Goal: Task Accomplishment & Management: Complete application form

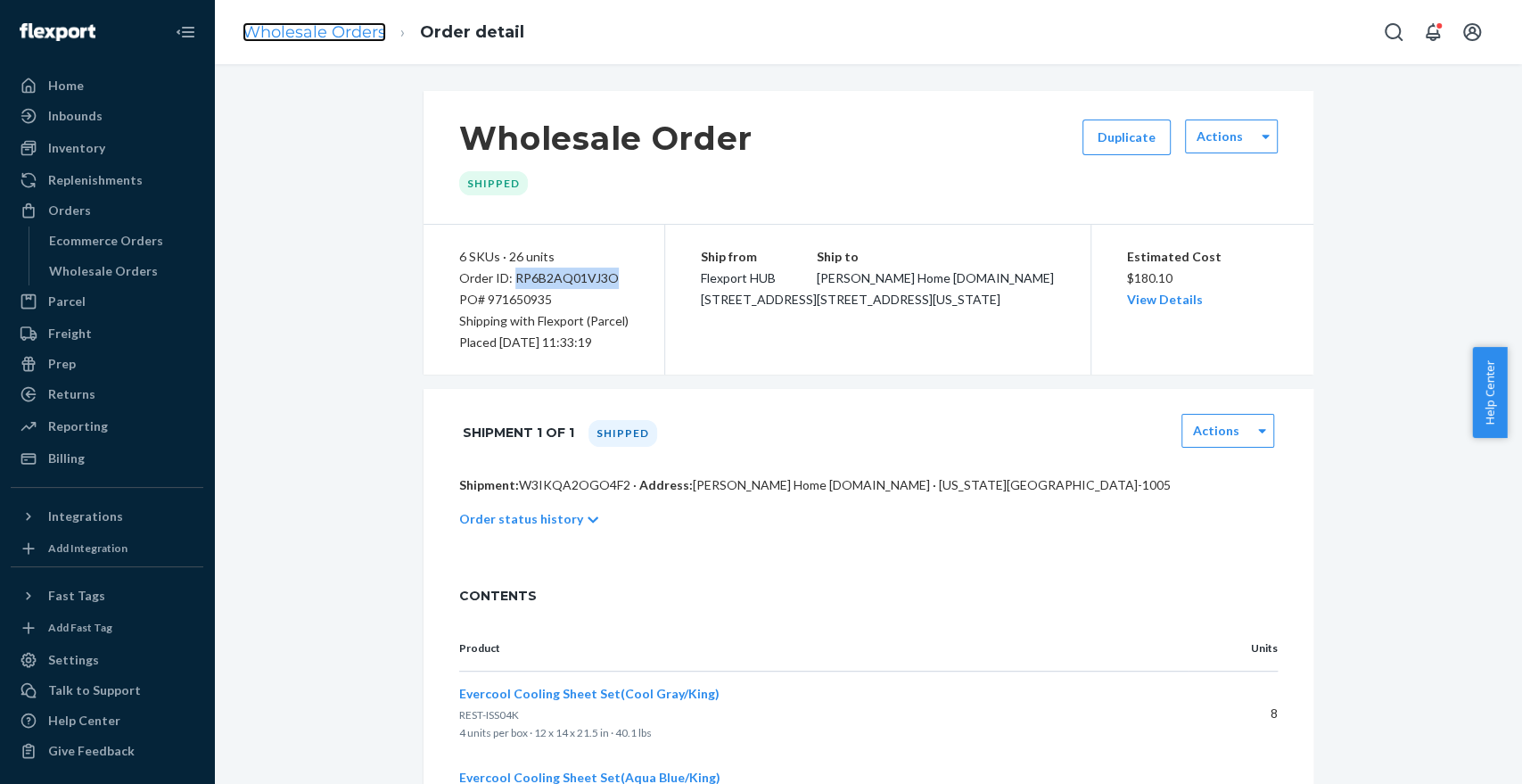
click at [315, 31] on link "Wholesale Orders" at bounding box center [314, 32] width 144 height 20
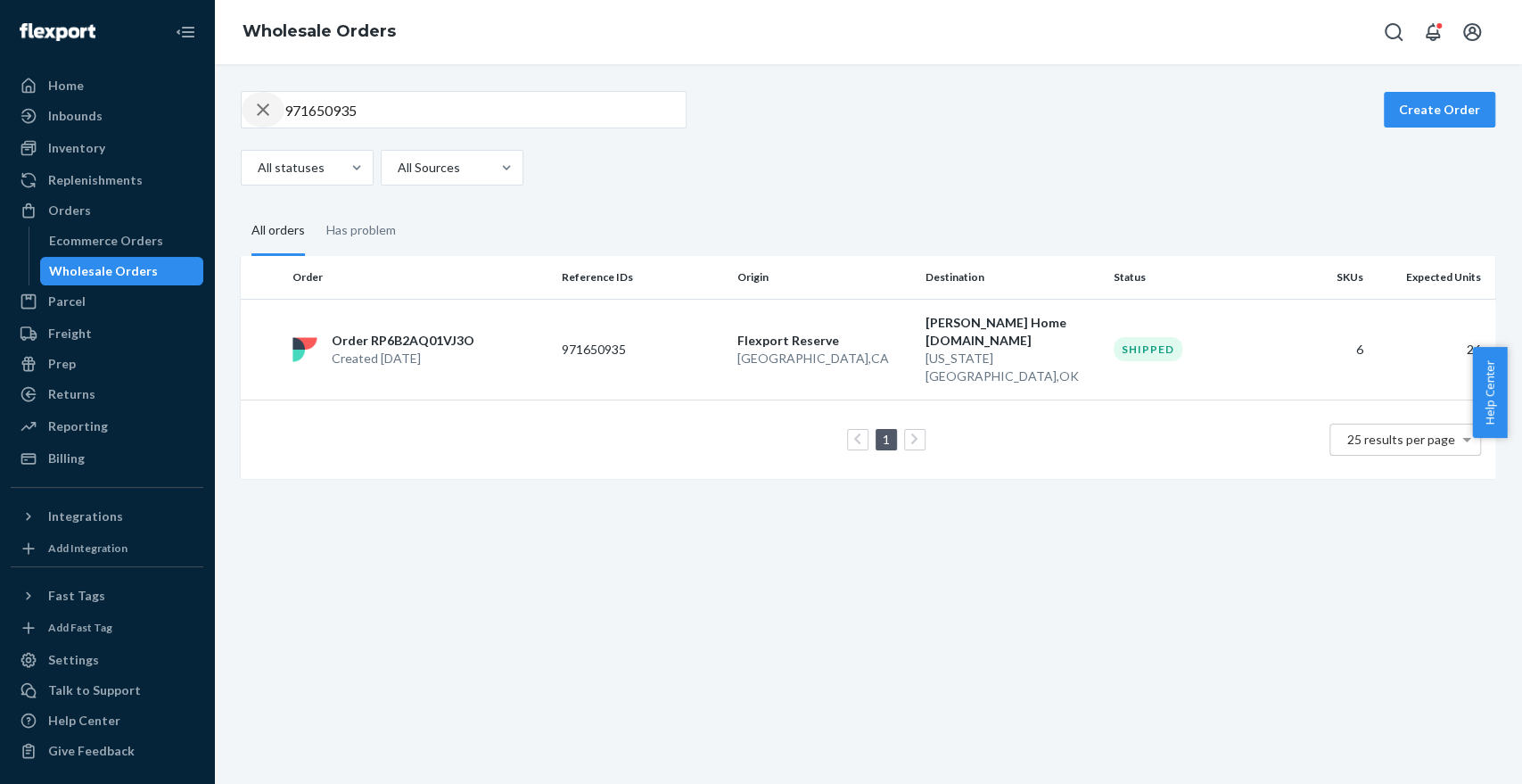
click at [278, 114] on div "button" at bounding box center [263, 110] width 43 height 35
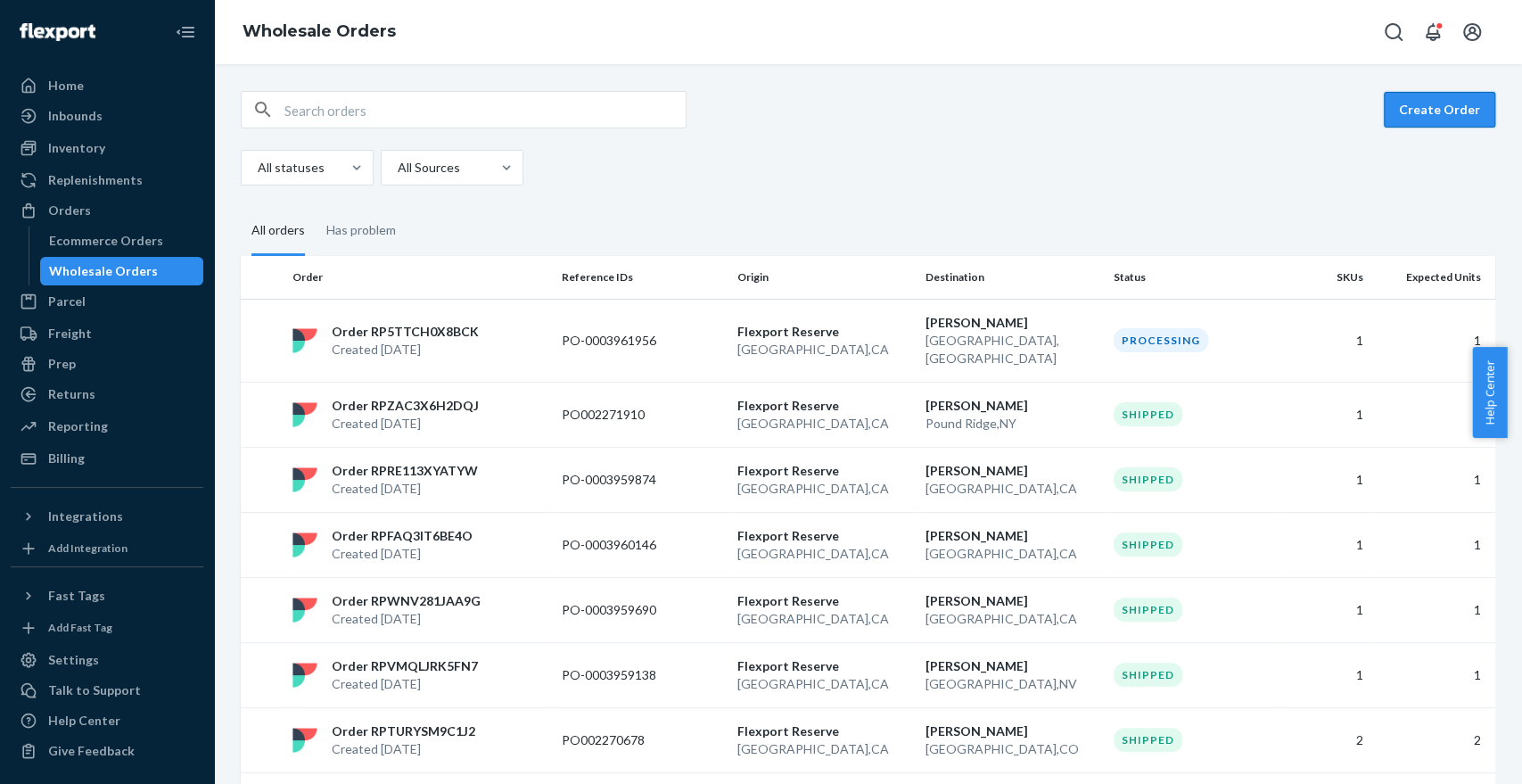
click at [1384, 109] on button "Create Order" at bounding box center [1439, 110] width 112 height 35
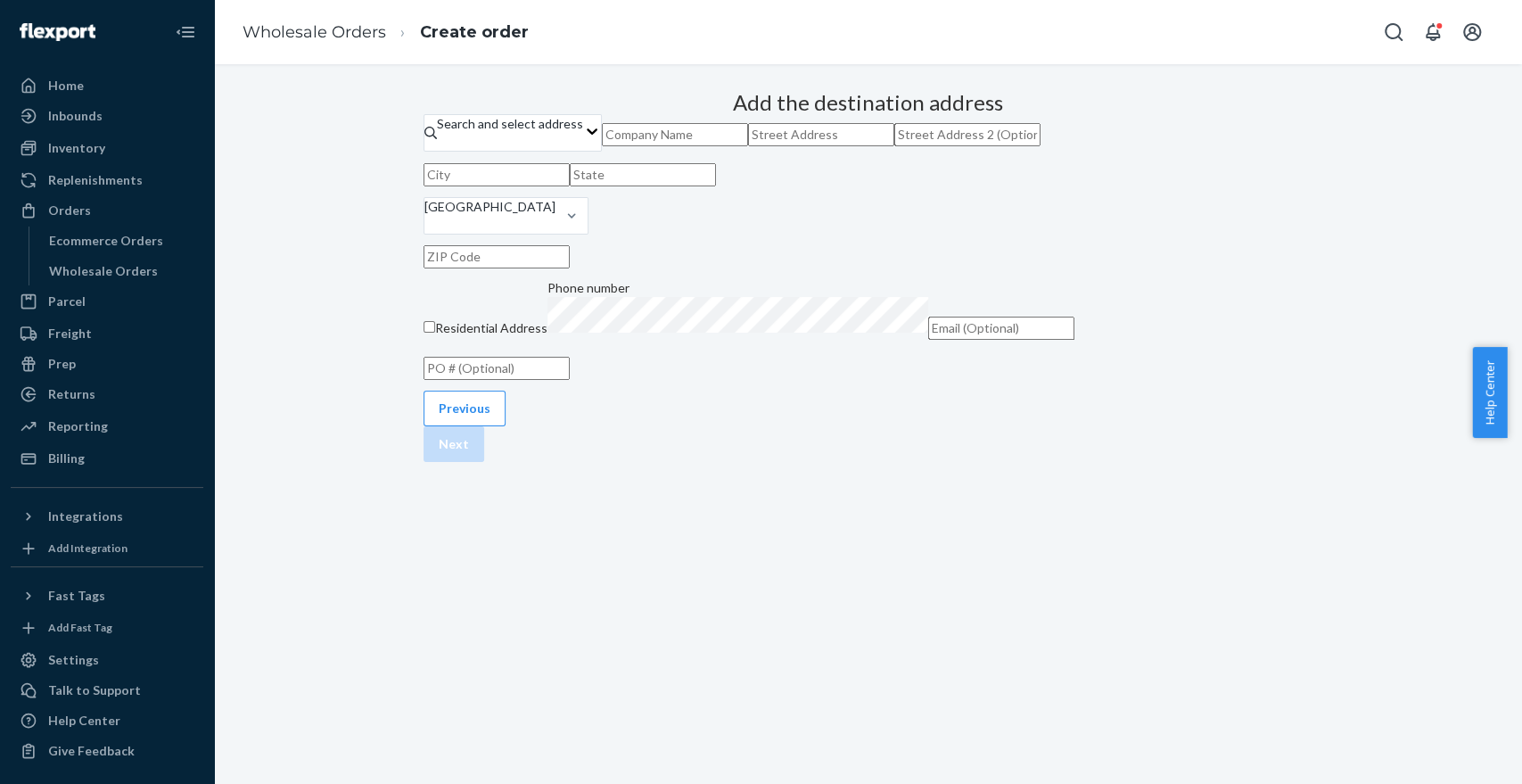
click at [570, 380] on input "text" at bounding box center [496, 368] width 146 height 23
paste input "[PERSON_NAME]"
paste input "202508120013"
type input "RSA [PERSON_NAME] - 202508120013"
click at [735, 146] on input "text" at bounding box center [675, 134] width 146 height 23
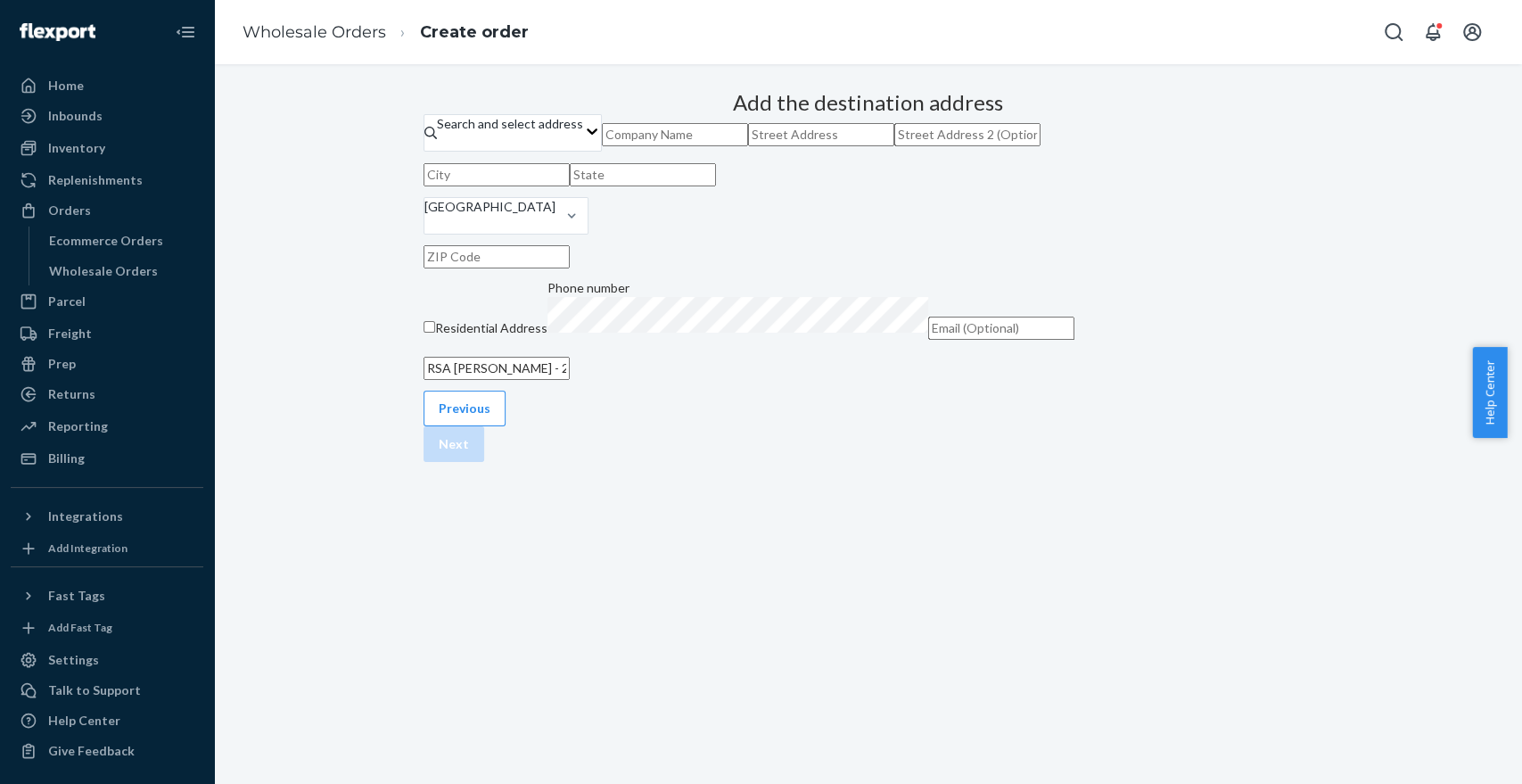
paste input "[PERSON_NAME]"
type input "[PERSON_NAME]"
paste input "[STREET_ADDRESS]"
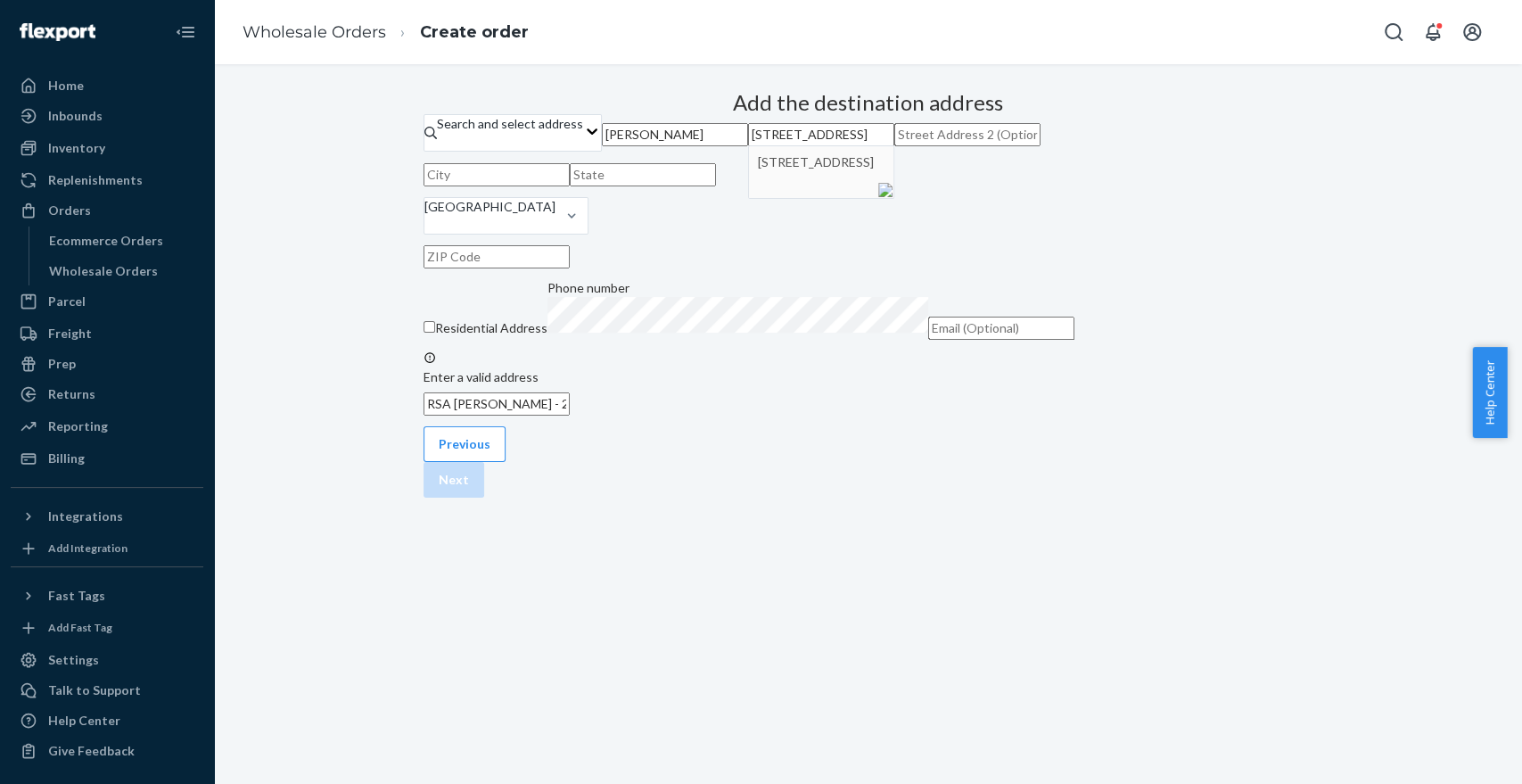
type input "[STREET_ADDRESS]"
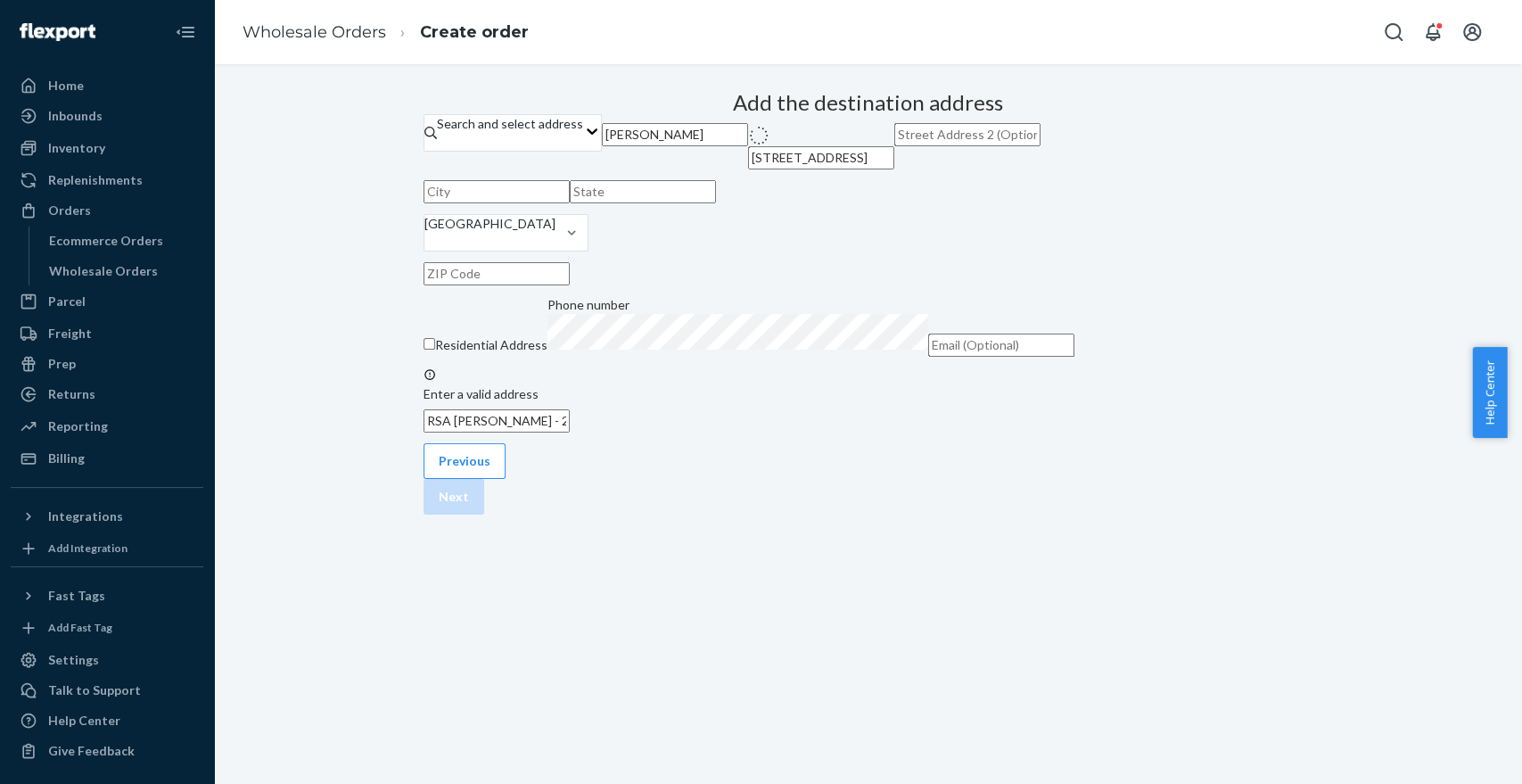
type input "[GEOGRAPHIC_DATA]"
type input "MI"
type input "49301"
type input "[STREET_ADDRESS][PERSON_NAME]"
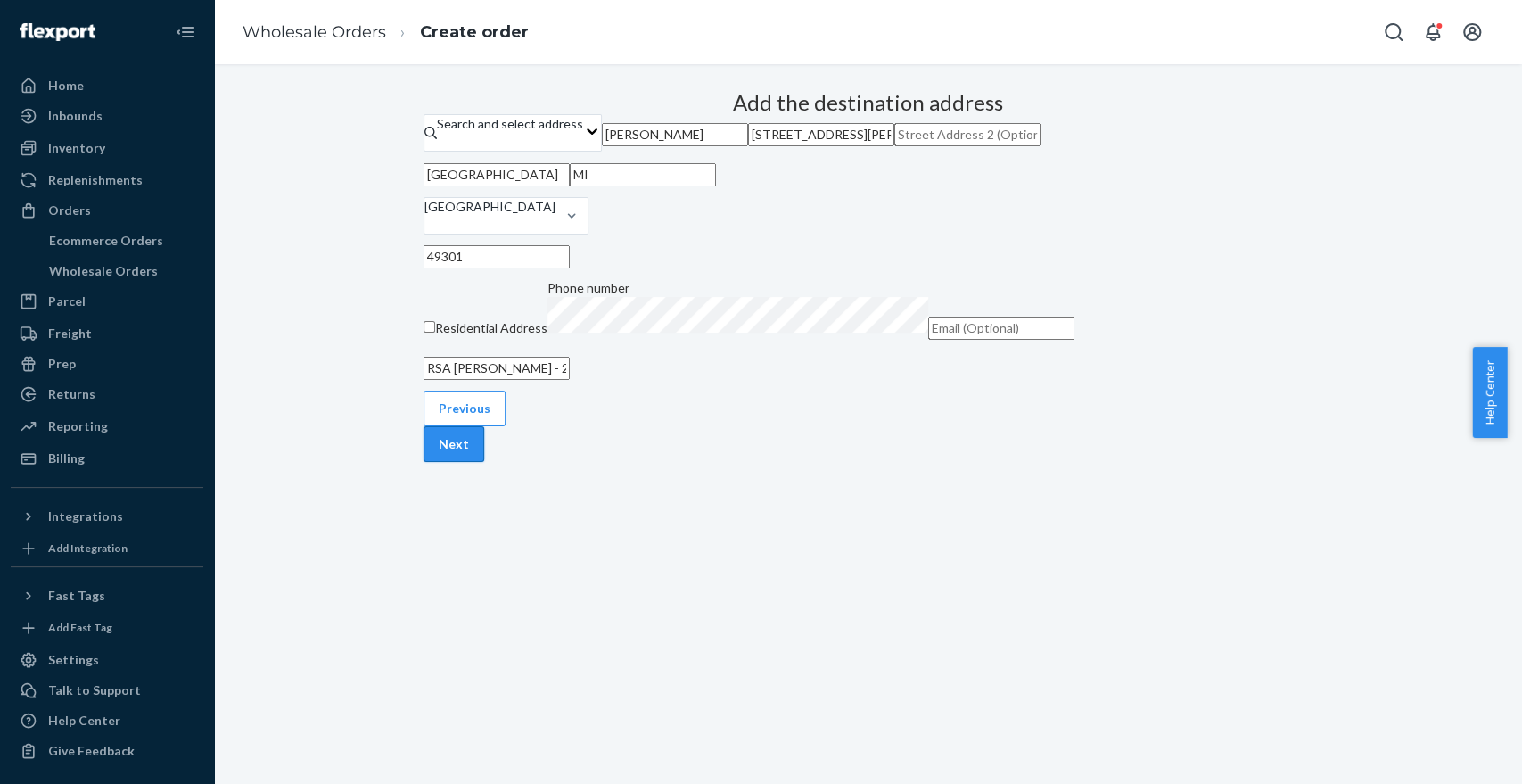
click at [484, 462] on button "Next" at bounding box center [453, 444] width 60 height 35
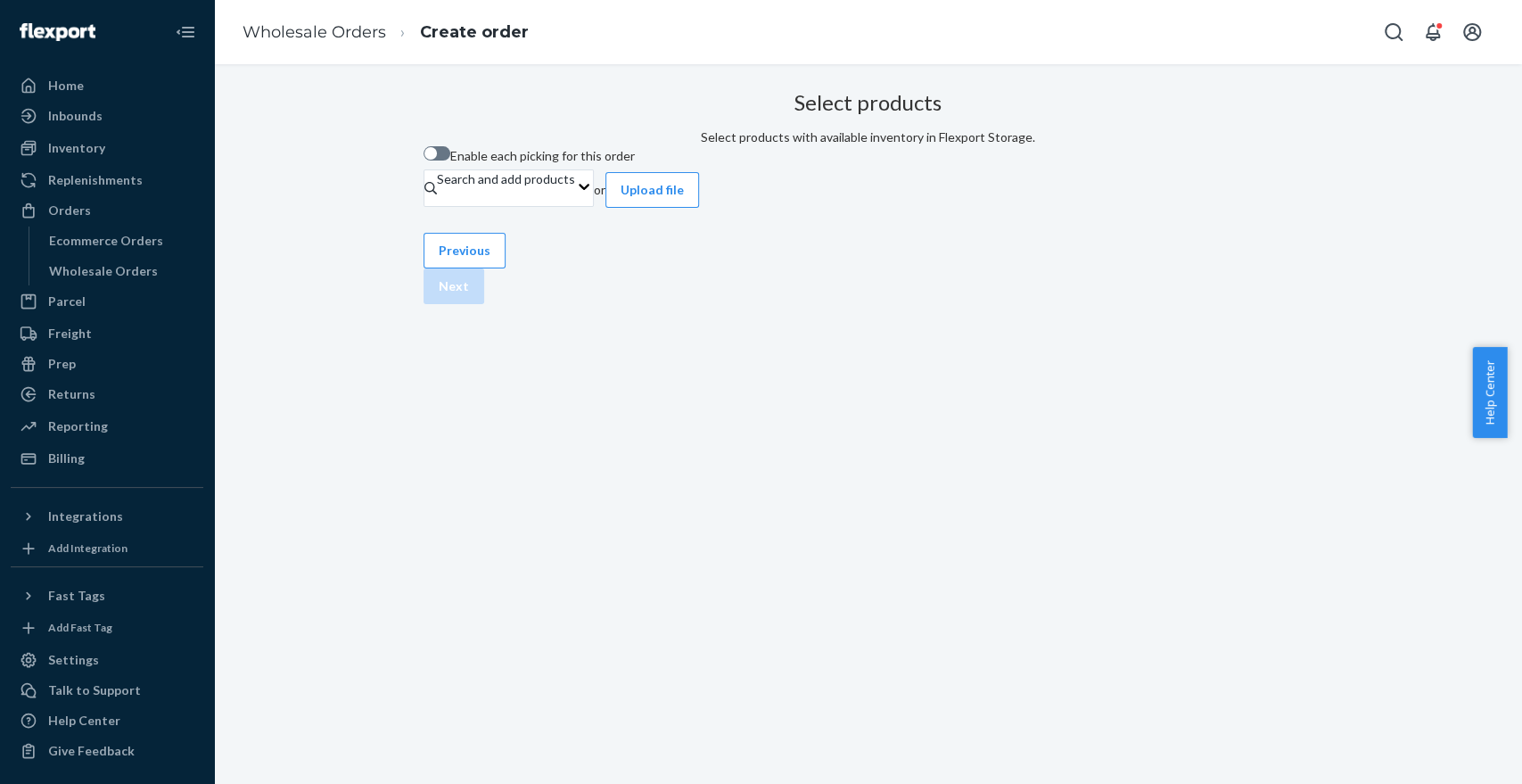
click at [1237, 768] on div "Select products Select products with available inventory in Flexport Storage. E…" at bounding box center [868, 424] width 1308 height 719
click at [635, 163] on span "Enable each picking for this order" at bounding box center [543, 155] width 185 height 15
click at [424, 161] on input "Enable each picking for this order" at bounding box center [423, 160] width 1 height 1
checkbox input "true"
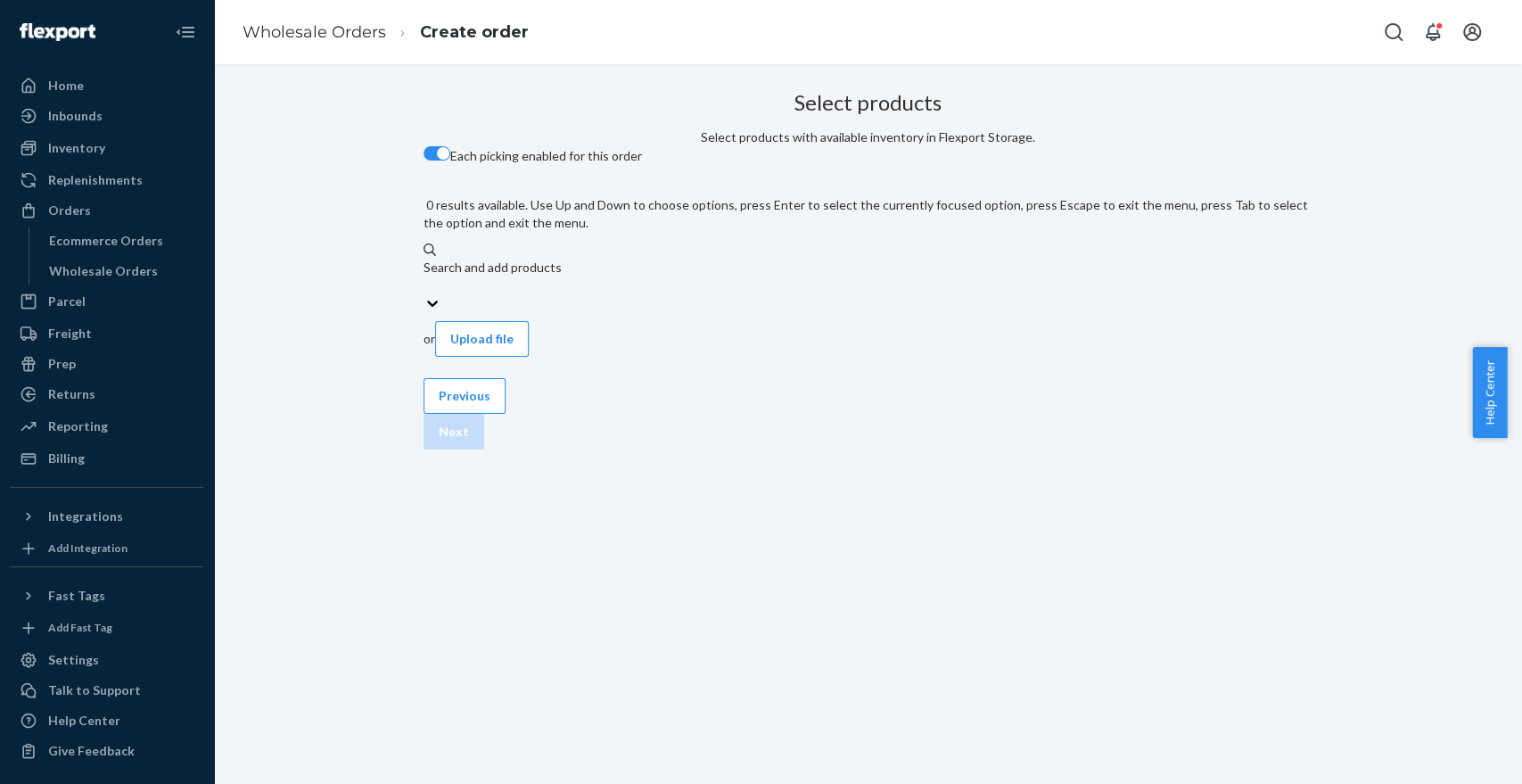
click at [683, 258] on div "Search and add products" at bounding box center [869, 267] width 890 height 18
click at [426, 276] on input "0 results available. Use Up and Down to choose options, press Enter to select t…" at bounding box center [425, 284] width 2 height 18
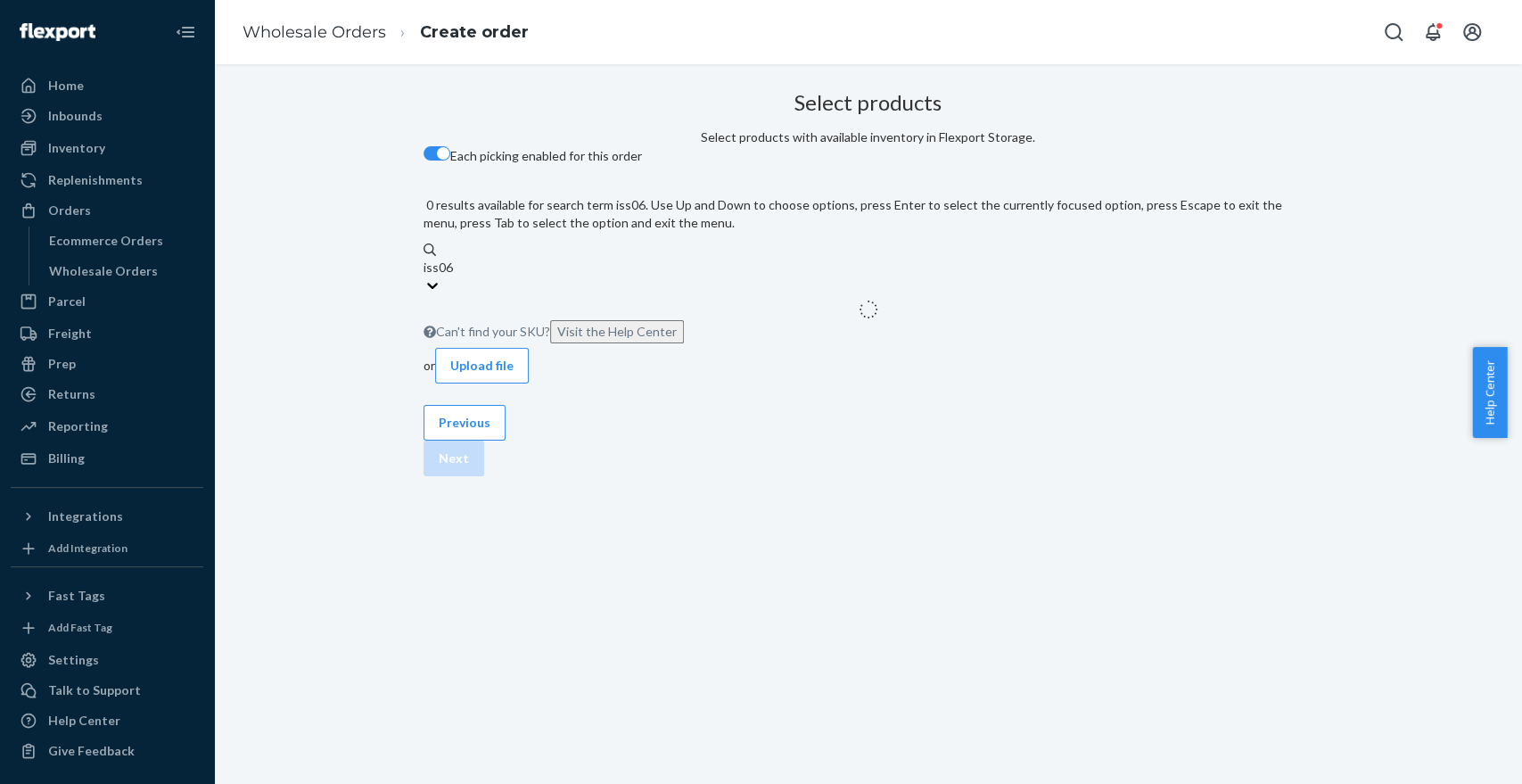
type input "iss06k"
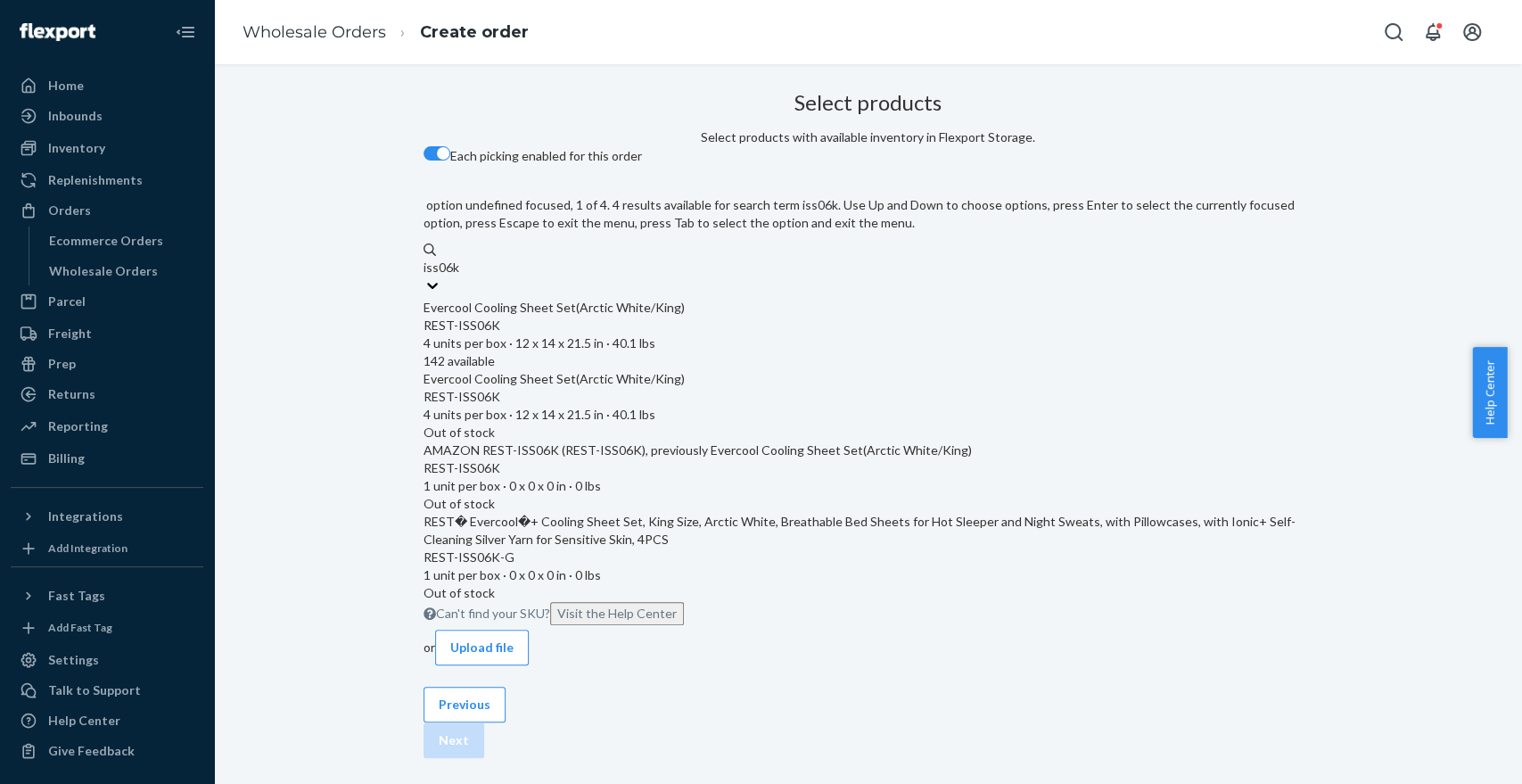
click at [689, 317] on div "REST-ISS06K" at bounding box center [869, 325] width 890 height 18
click at [460, 276] on input "iss06k" at bounding box center [441, 267] width 36 height 18
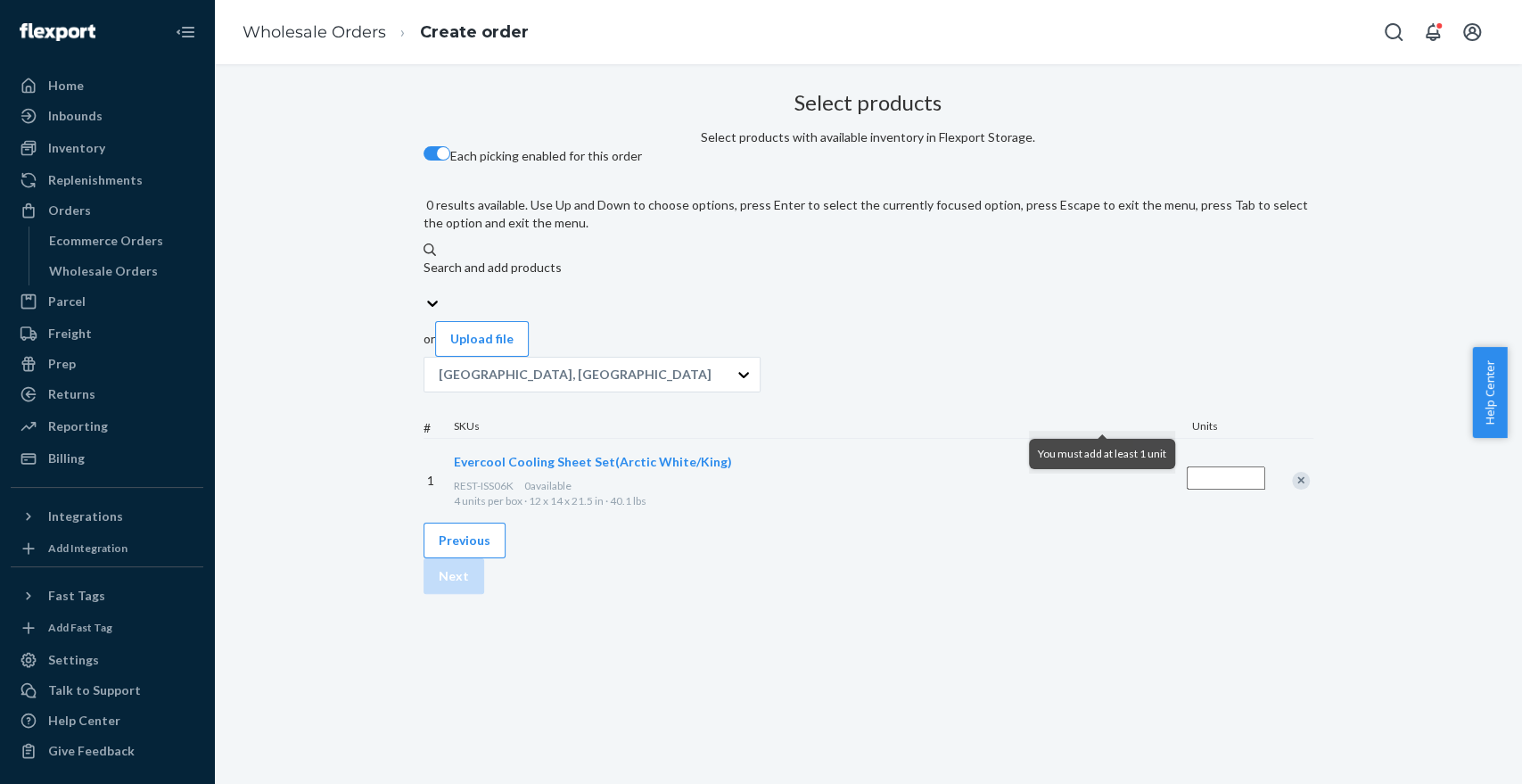
click at [591, 258] on div "Search and add products" at bounding box center [869, 267] width 890 height 18
click at [426, 276] on input "0 results available. Use Up and Down to choose options, press Enter to select t…" at bounding box center [425, 284] width 2 height 18
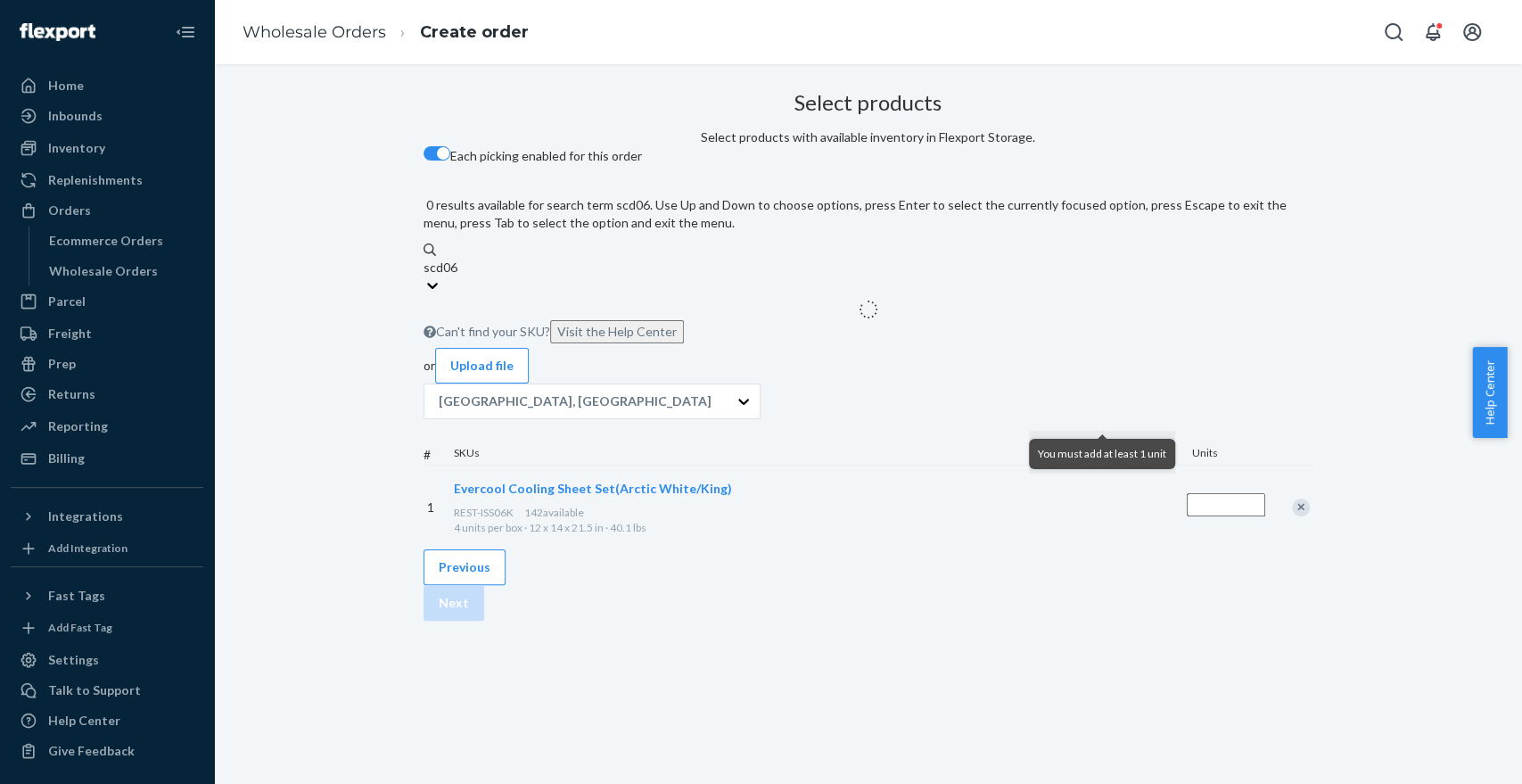
type input "scd06k"
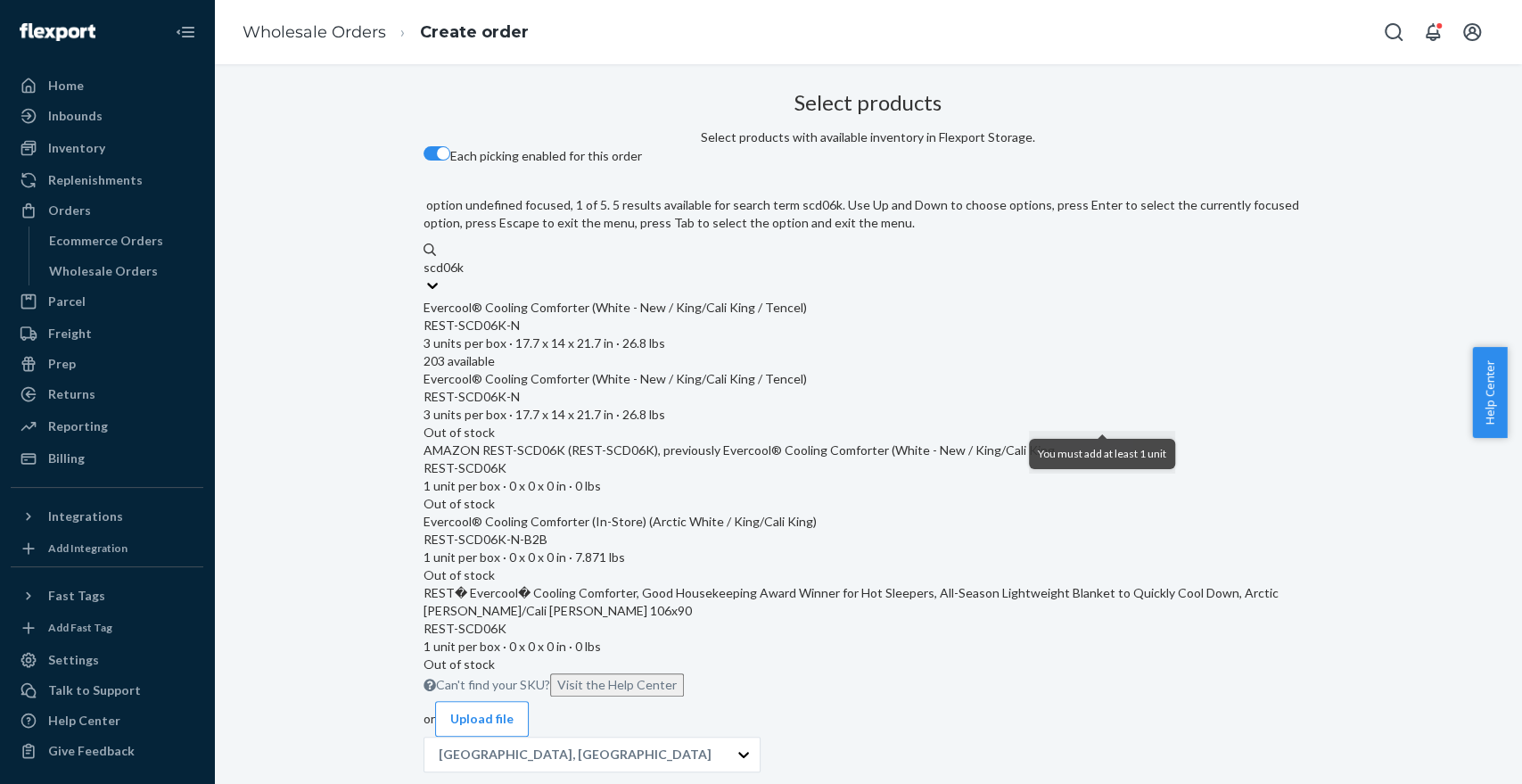
click at [635, 325] on div "REST-SCD06K-N 3 units per box · 17.7 x 14 x 21.7 in · 26.8 lbs" at bounding box center [869, 334] width 890 height 35
click at [465, 276] on input "scd06k" at bounding box center [444, 267] width 41 height 18
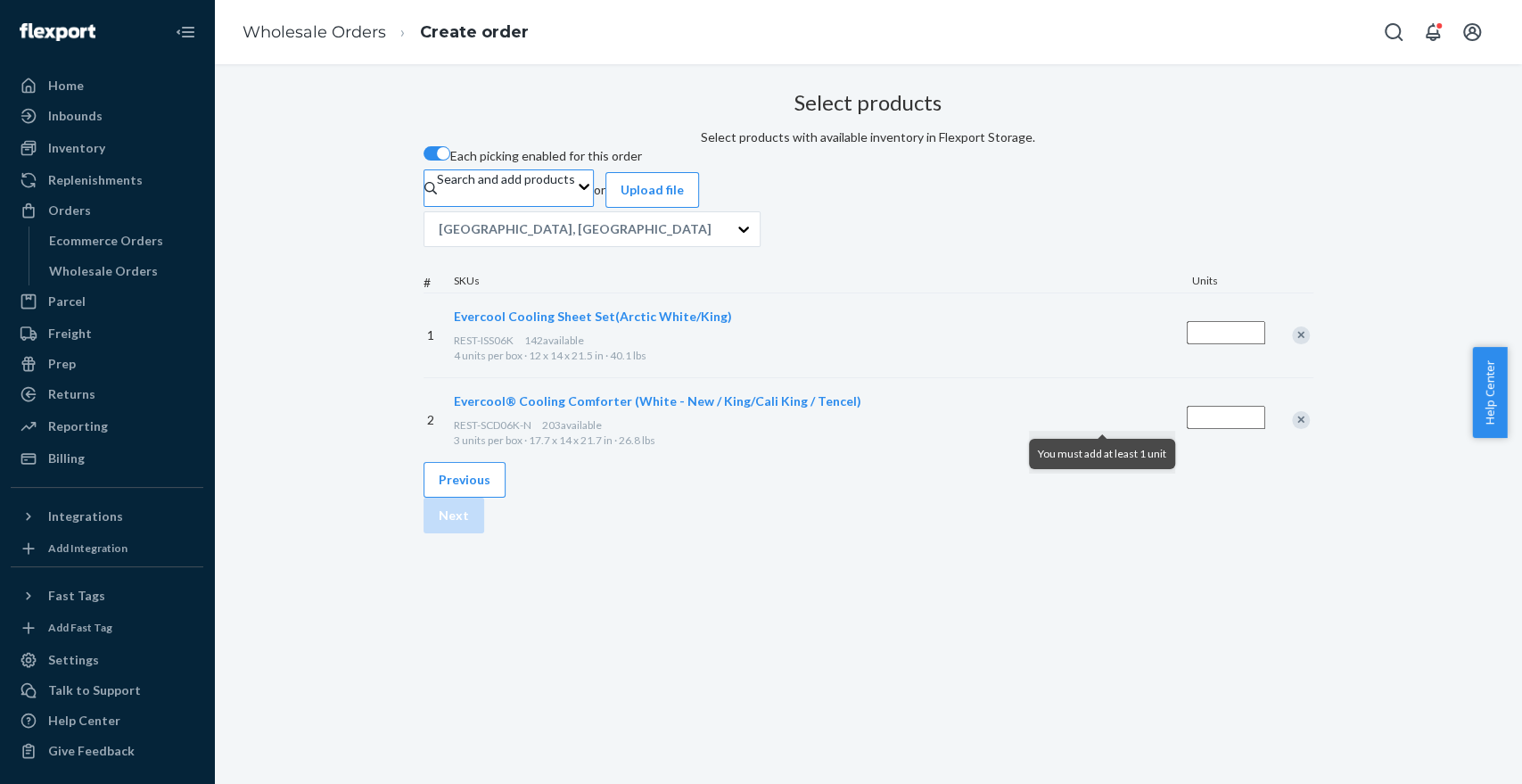
click at [1187, 344] on input "Quantity" at bounding box center [1226, 332] width 78 height 23
type input "1"
click at [1187, 429] on input "Quantity" at bounding box center [1226, 417] width 78 height 23
type input "1"
click at [1050, 462] on div "Select products Select products with available inventory in Flexport Storage. E…" at bounding box center [869, 272] width 890 height 378
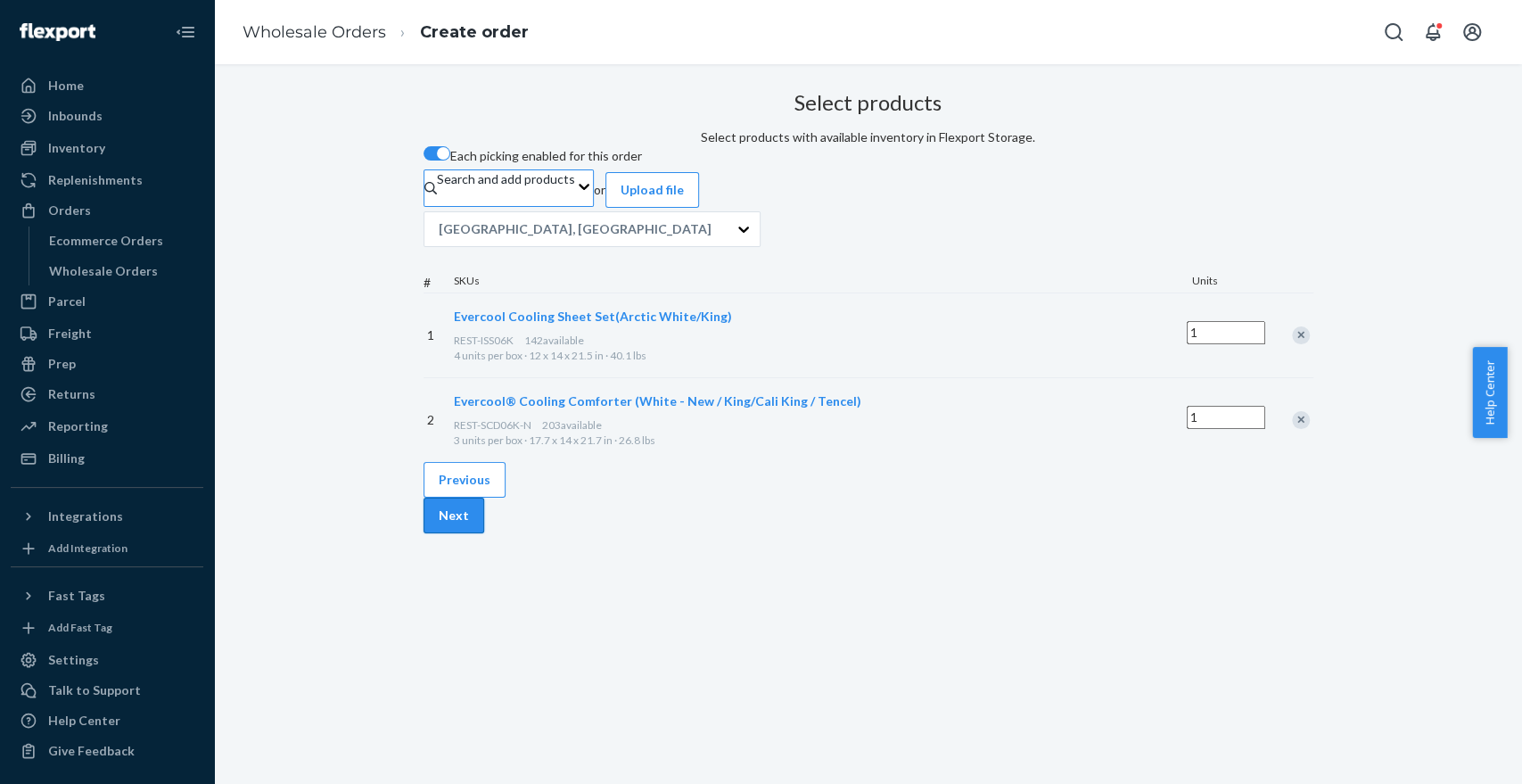
click at [484, 533] on button "Next" at bounding box center [453, 515] width 60 height 35
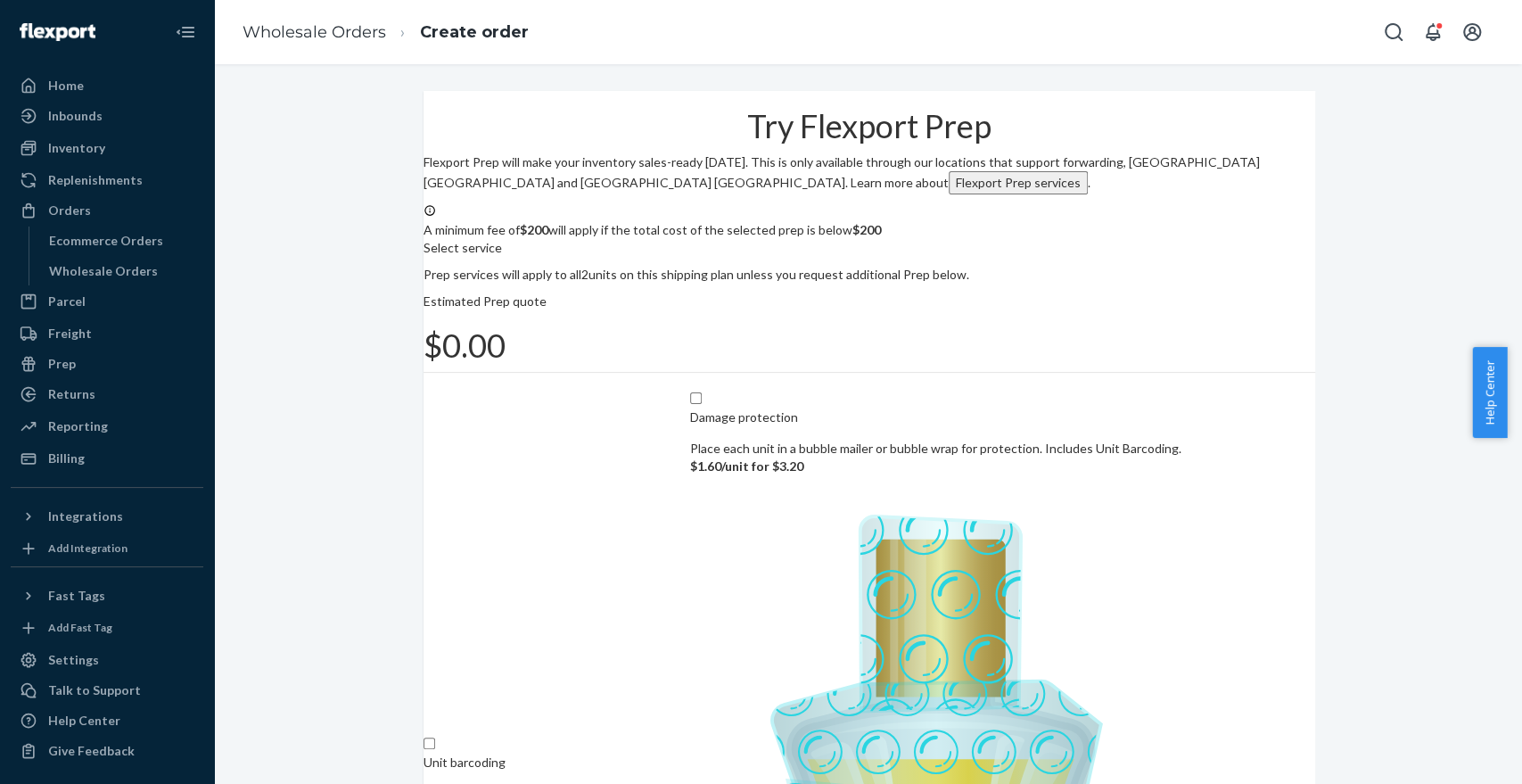
scroll to position [139, 0]
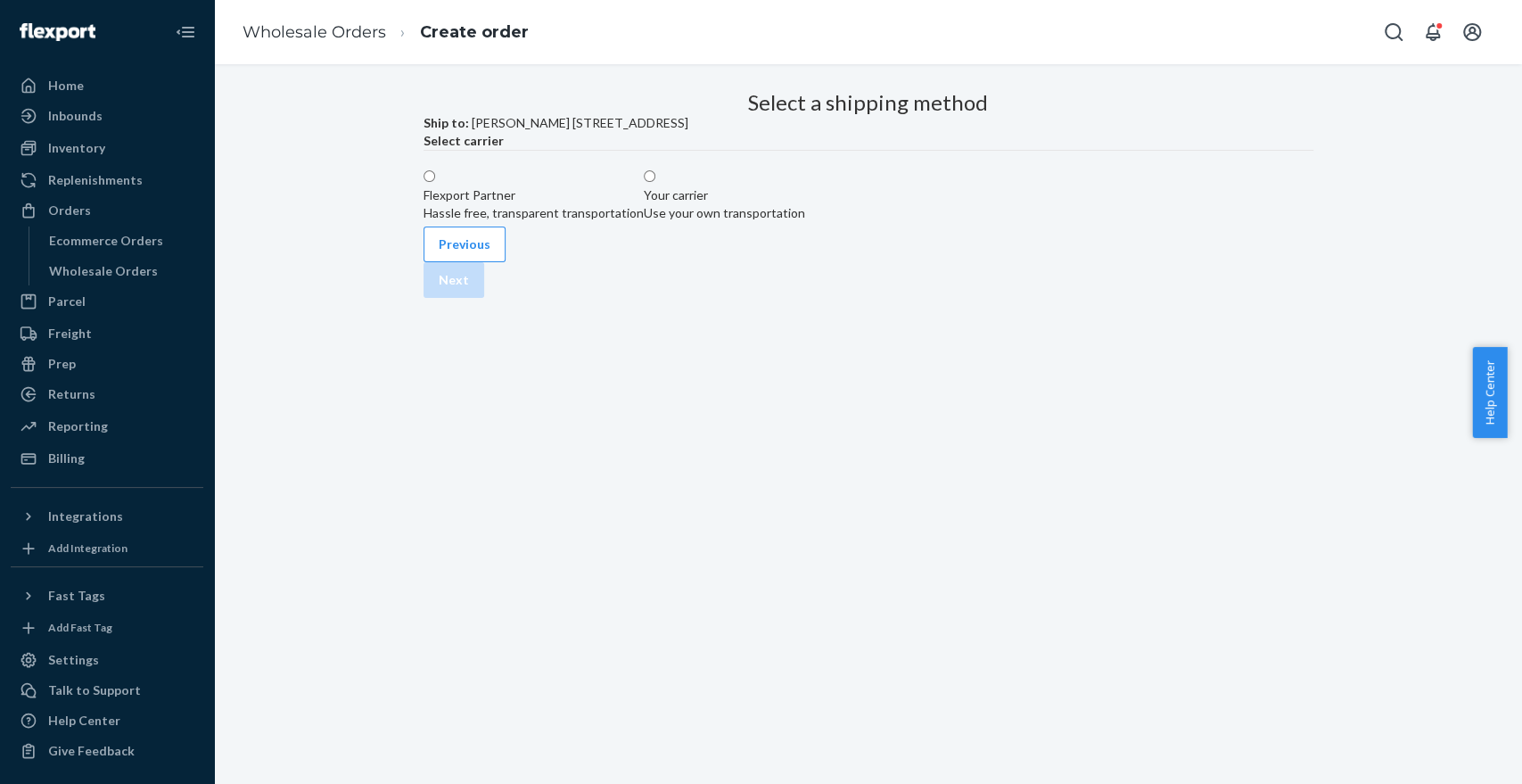
scroll to position [0, 0]
click at [644, 222] on label "Flexport Partner Hassle free, transparent transportation" at bounding box center [533, 195] width 220 height 54
click at [435, 182] on input "Flexport Partner Hassle free, transparent transportation" at bounding box center [429, 176] width 11 height 11
radio input "true"
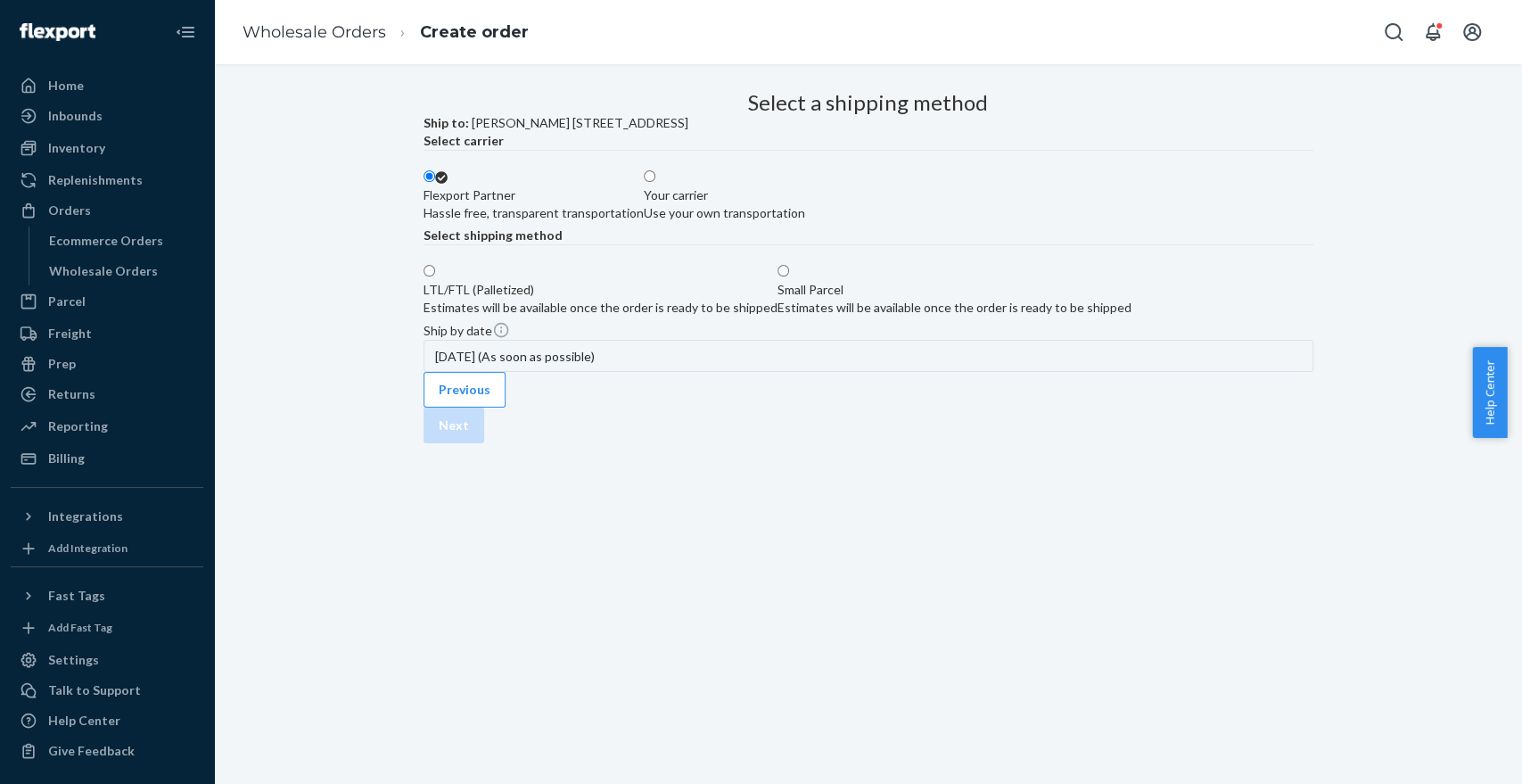
click at [965, 317] on label "Small Parcel Estimates will be available once the order is ready to be shipped" at bounding box center [954, 290] width 354 height 54
click at [789, 276] on input "Small Parcel Estimates will be available once the order is ready to be shipped" at bounding box center [783, 270] width 11 height 11
radio input "true"
click at [484, 443] on button "Next" at bounding box center [453, 425] width 60 height 35
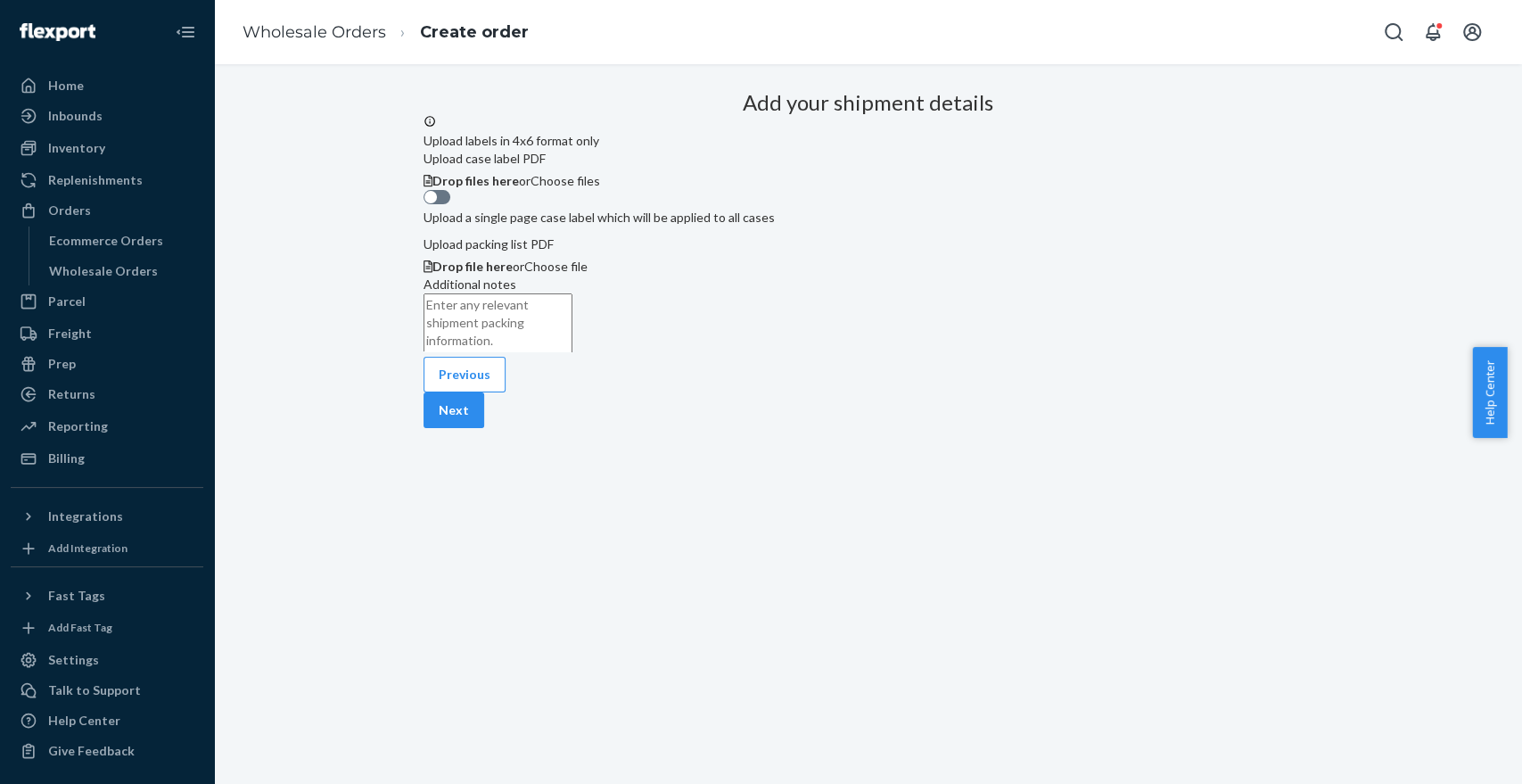
click at [484, 428] on button "Next" at bounding box center [453, 410] width 60 height 35
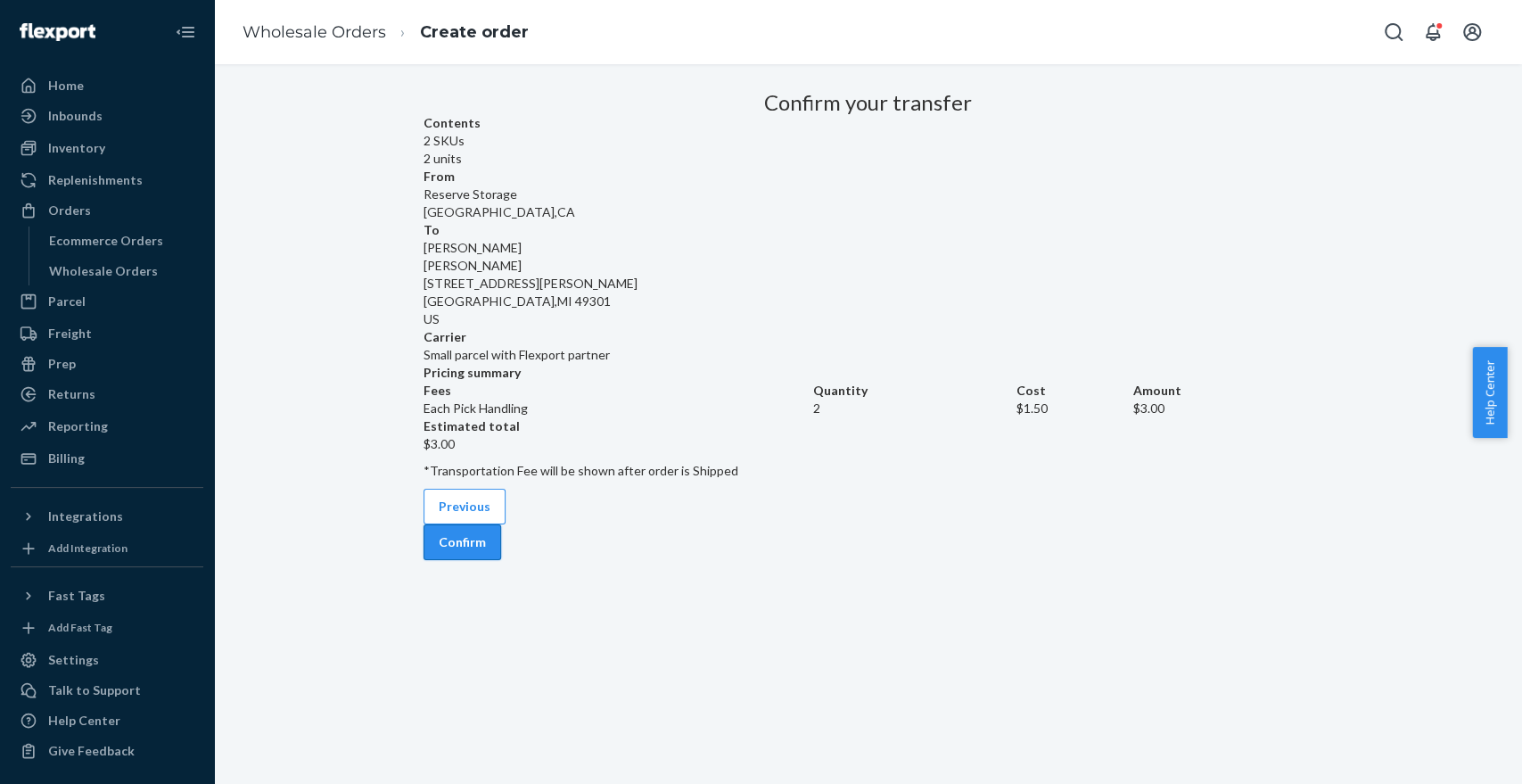
click at [501, 560] on button "Confirm" at bounding box center [462, 542] width 77 height 35
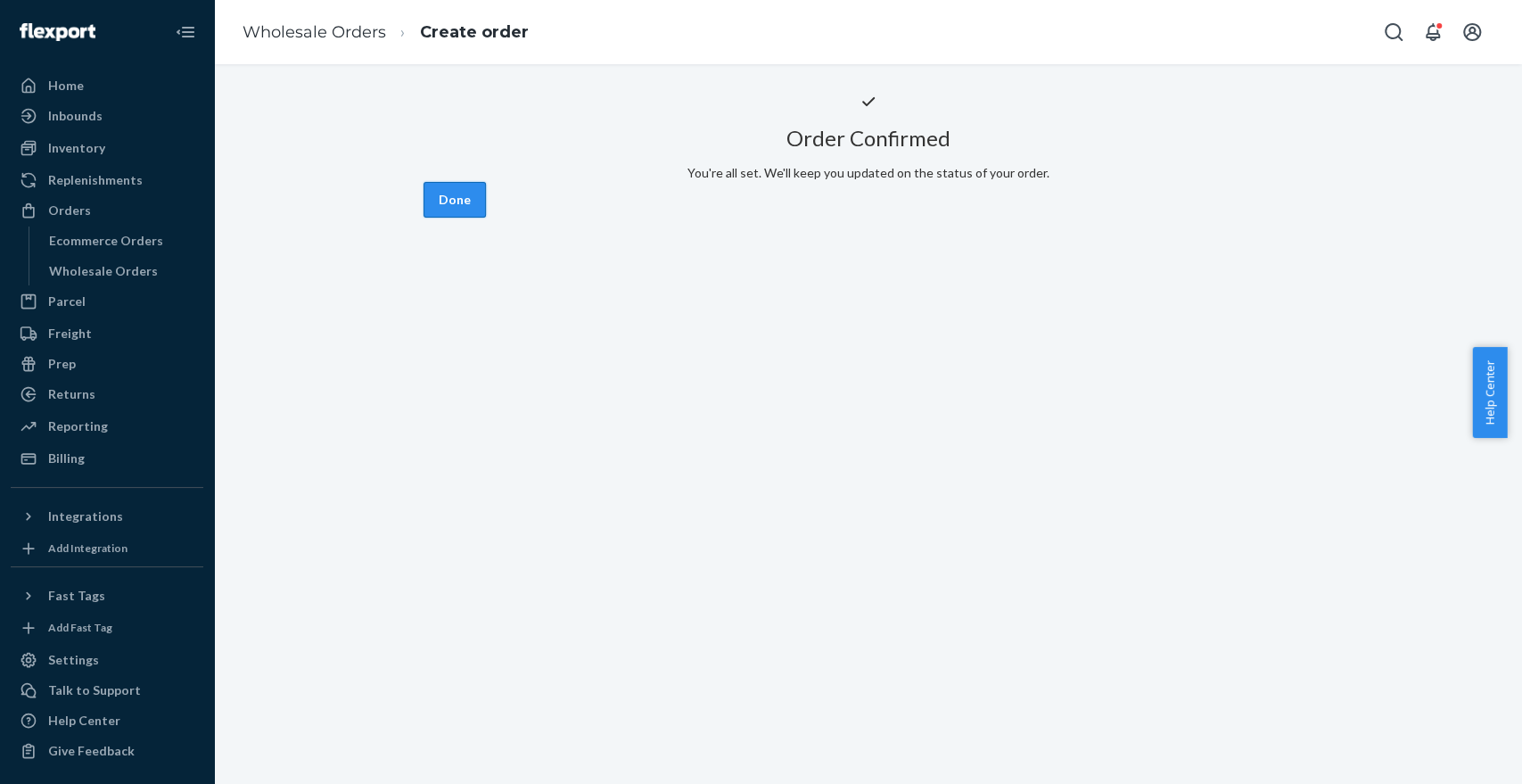
click at [486, 217] on button "Done" at bounding box center [454, 200] width 62 height 35
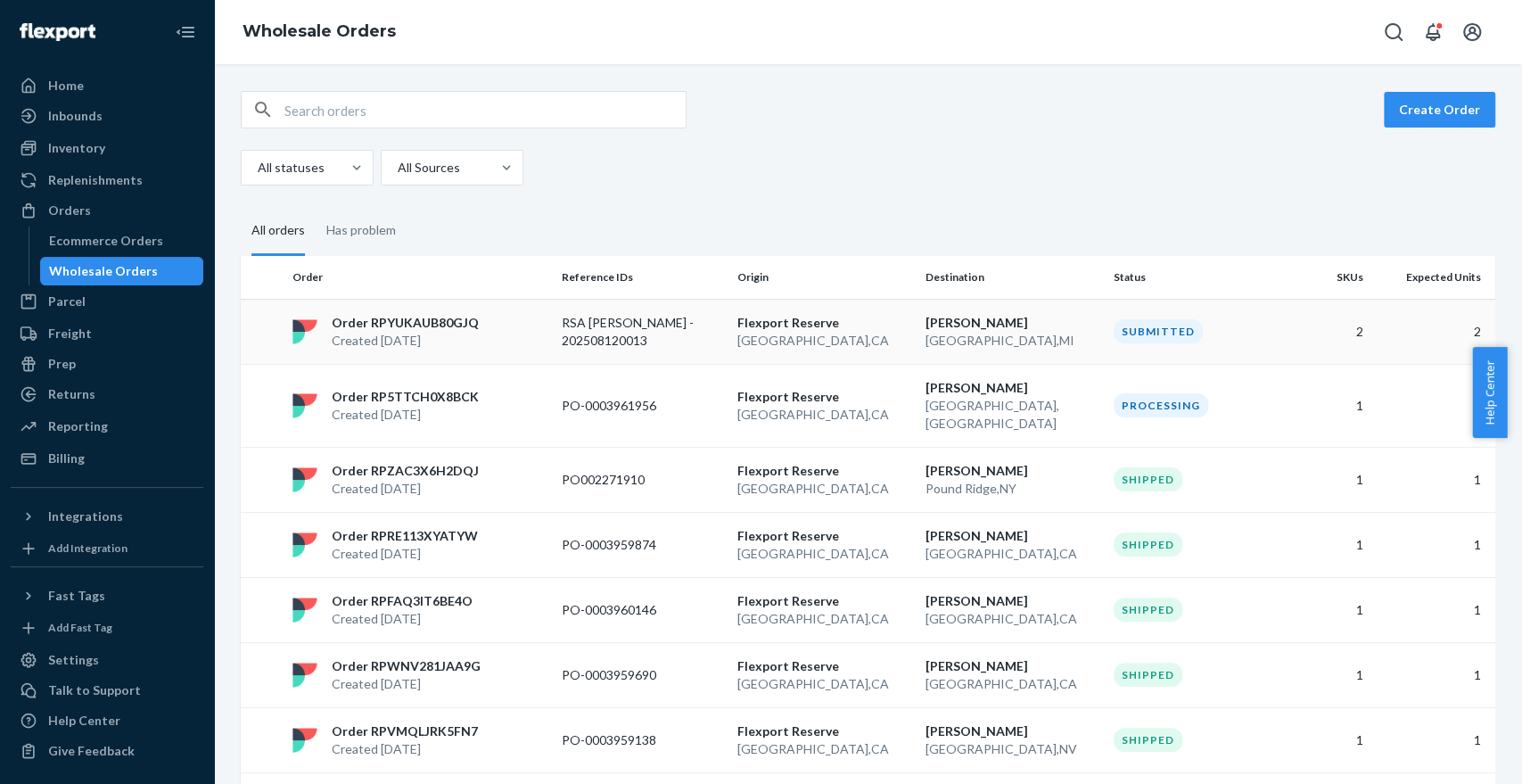
click at [476, 356] on td "Order RPYUKAUB80GJQ Created [DATE]" at bounding box center [420, 331] width 269 height 65
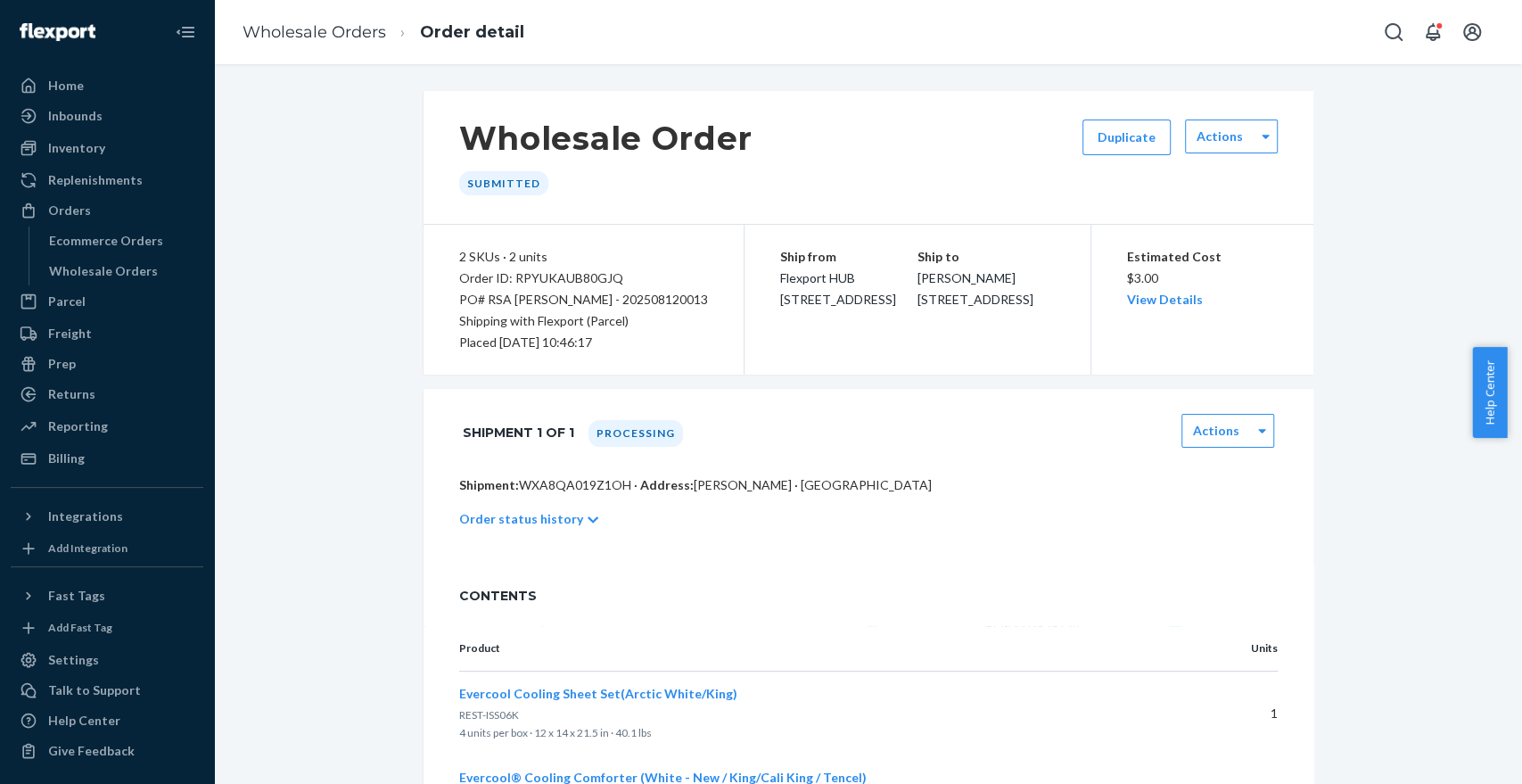
click at [596, 276] on div "Order ID: RPYUKAUB80GJQ" at bounding box center [584, 278] width 249 height 21
copy div "RPYUKAUB80GJQ"
click at [327, 36] on link "Wholesale Orders" at bounding box center [314, 32] width 144 height 20
